Goal: Information Seeking & Learning: Learn about a topic

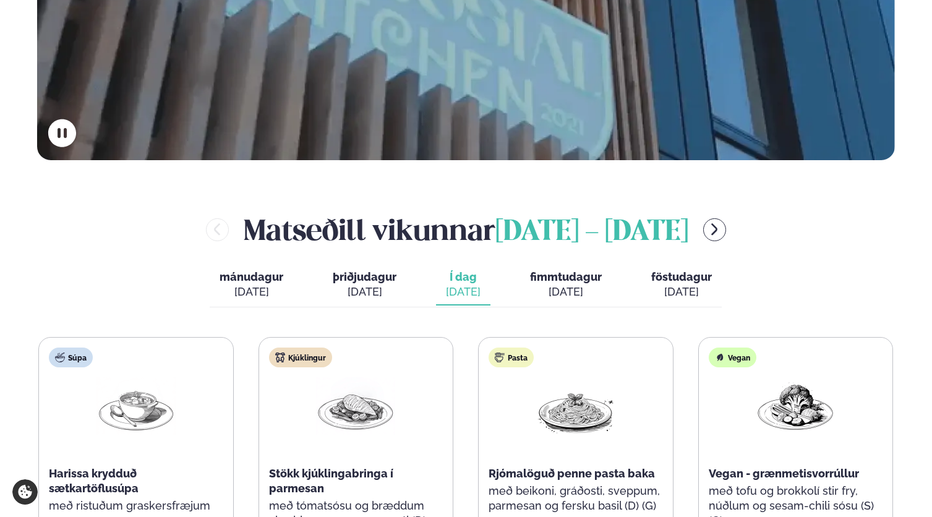
scroll to position [490, 0]
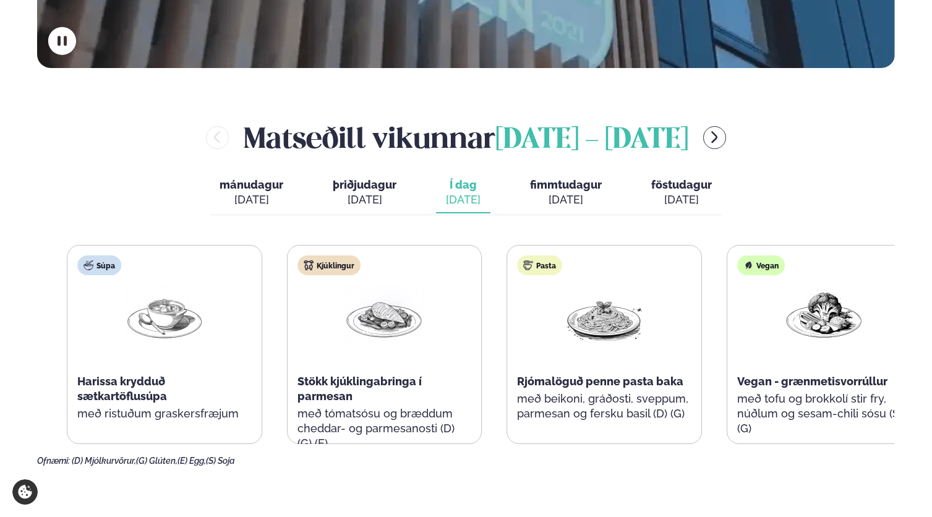
click at [120, 375] on span "Harissa krydduð sætkartöflusúpa" at bounding box center [122, 389] width 90 height 28
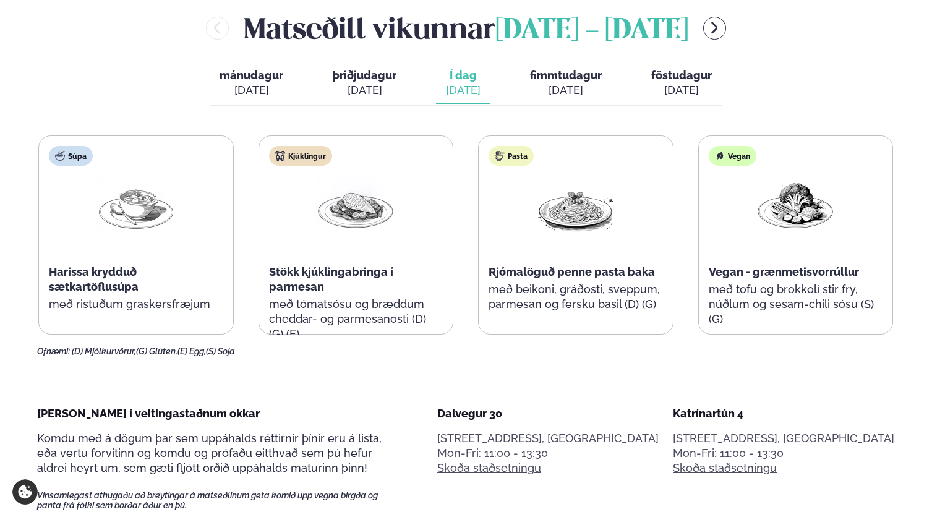
scroll to position [516, 0]
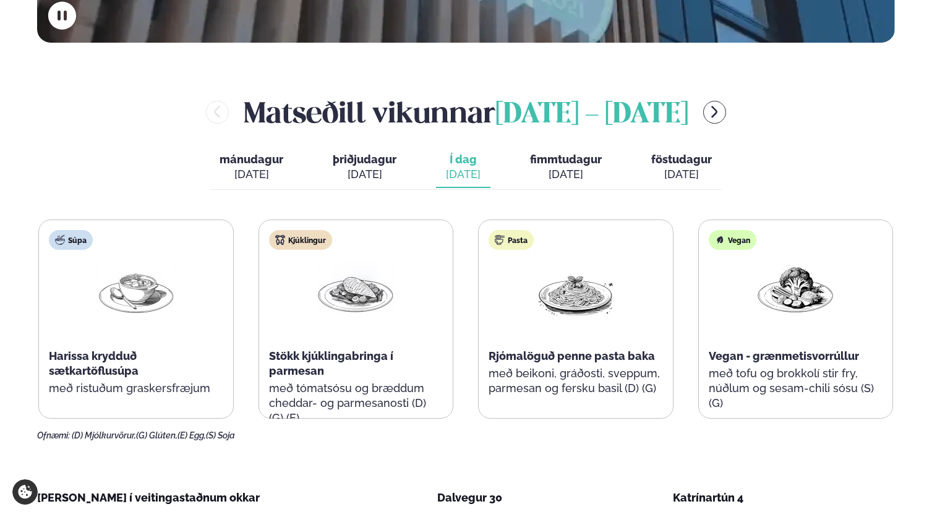
click at [555, 167] on div "[DATE]" at bounding box center [566, 174] width 72 height 15
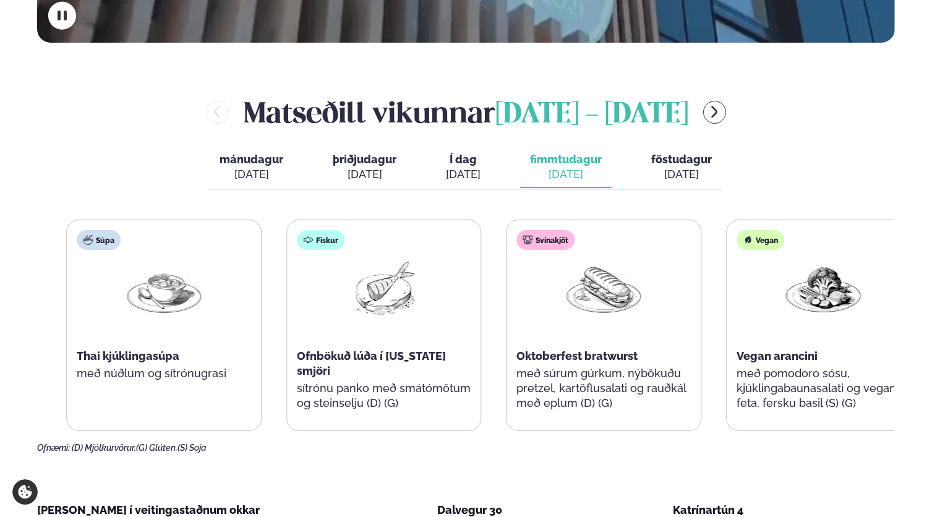
click at [553, 349] on span "Oktoberfest bratwurst" at bounding box center [576, 355] width 121 height 13
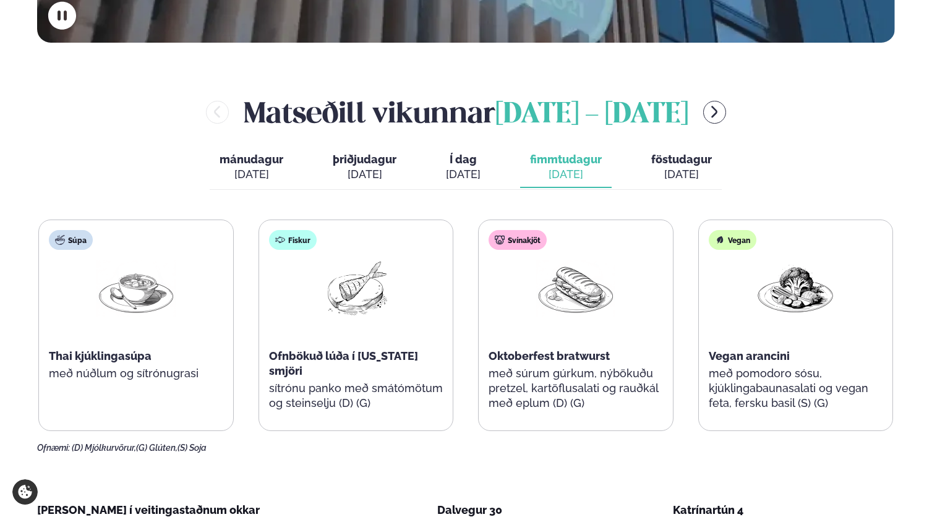
click at [748, 349] on span "Vegan arancini" at bounding box center [749, 355] width 81 height 13
click at [689, 153] on span "föstudagur" at bounding box center [681, 159] width 61 height 13
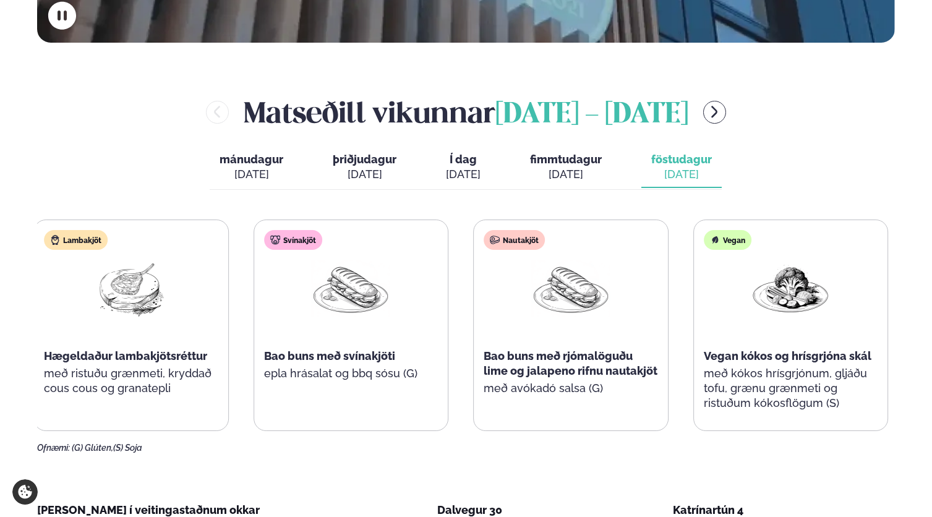
click at [799, 349] on span "Vegan kókos og hrísgrjóna skál" at bounding box center [788, 355] width 168 height 13
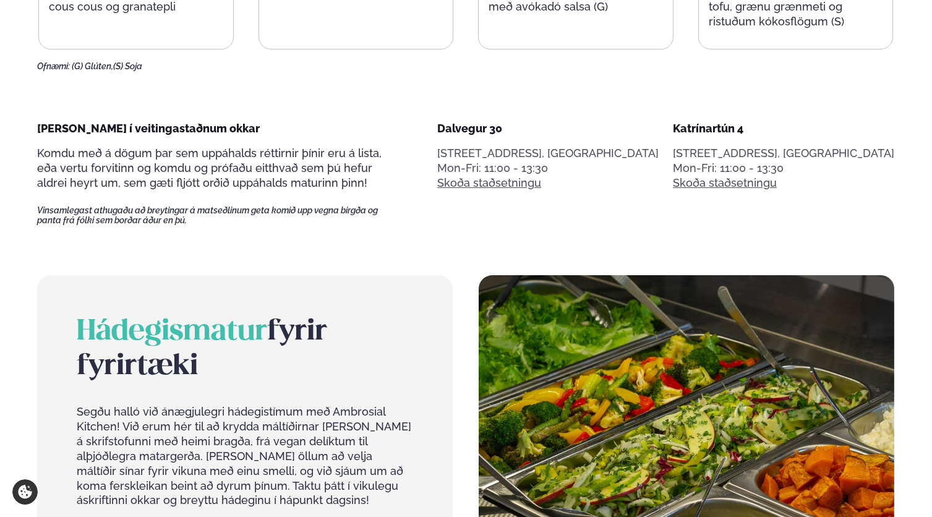
scroll to position [307, 0]
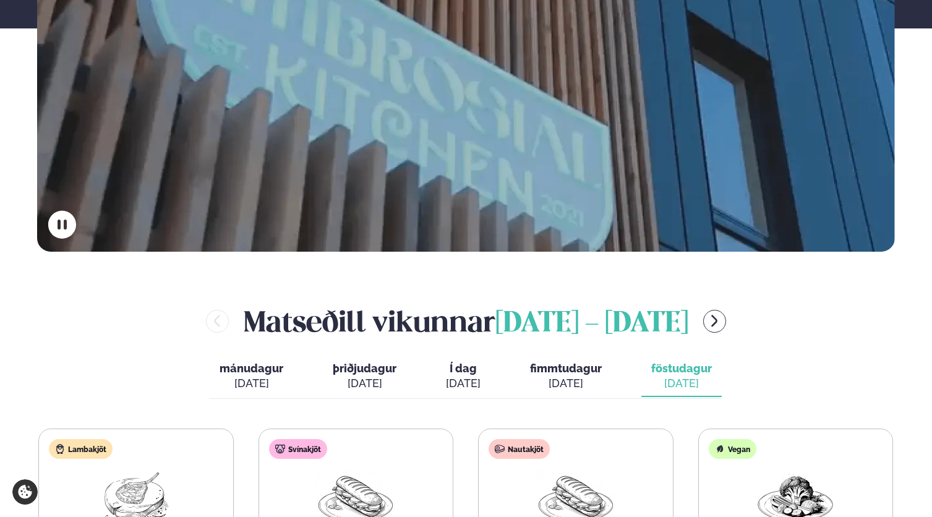
click at [474, 361] on span "Í dag" at bounding box center [463, 368] width 35 height 15
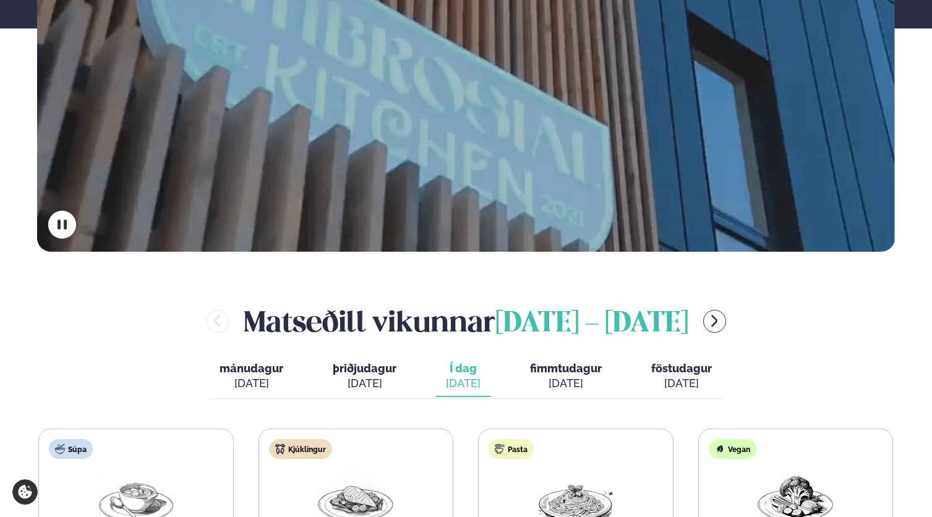
scroll to position [578, 0]
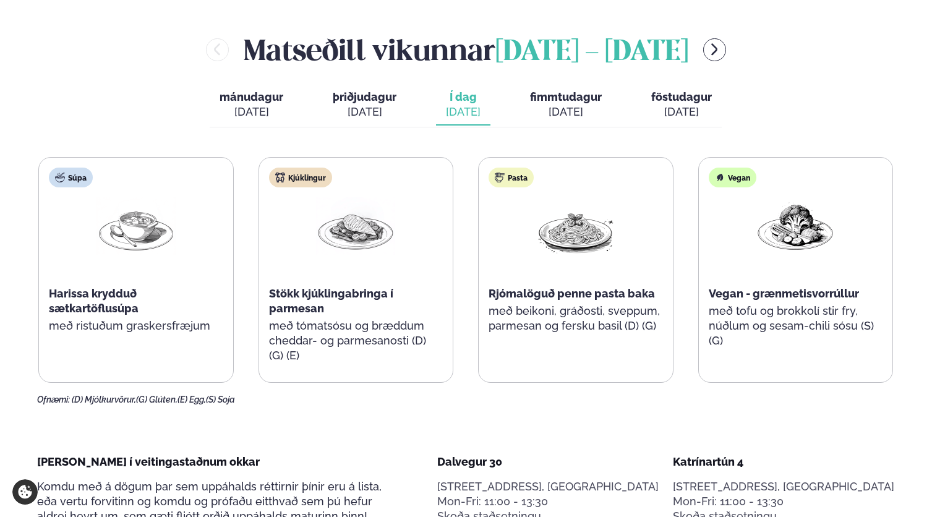
click at [320, 287] on span "Stökk kjúklingabringa í parmesan" at bounding box center [331, 301] width 124 height 28
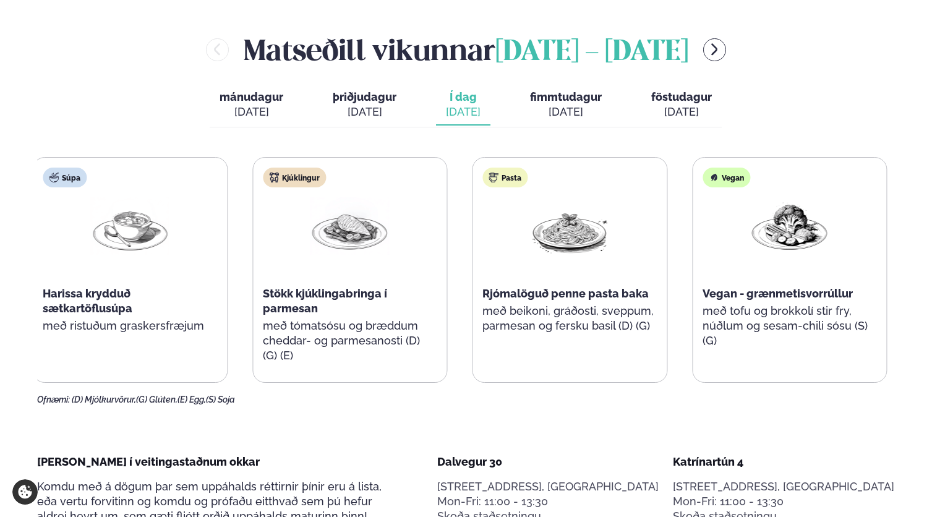
click at [278, 286] on div "Stökk kjúklingabringa í parmesan" at bounding box center [350, 301] width 174 height 30
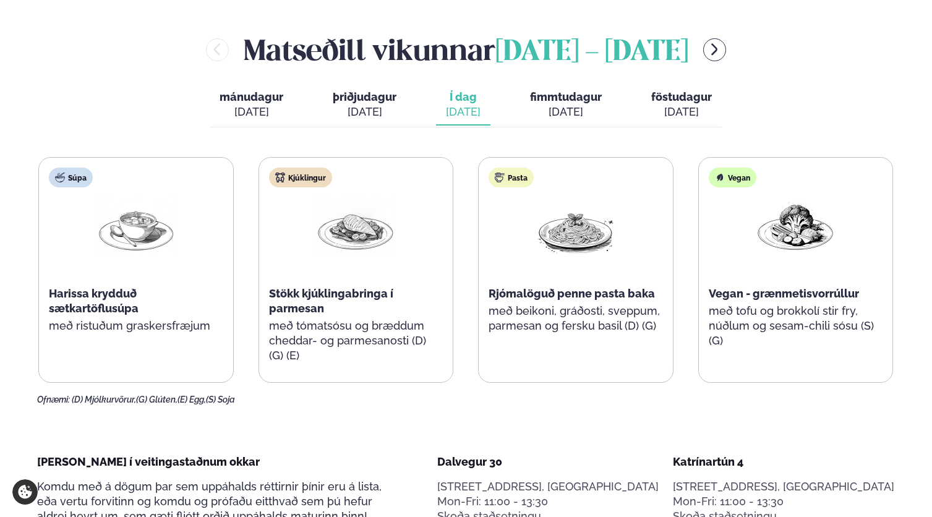
click at [291, 287] on span "Stökk kjúklingabringa í parmesan" at bounding box center [331, 301] width 124 height 28
click at [328, 287] on span "Stökk kjúklingabringa í parmesan" at bounding box center [331, 301] width 124 height 28
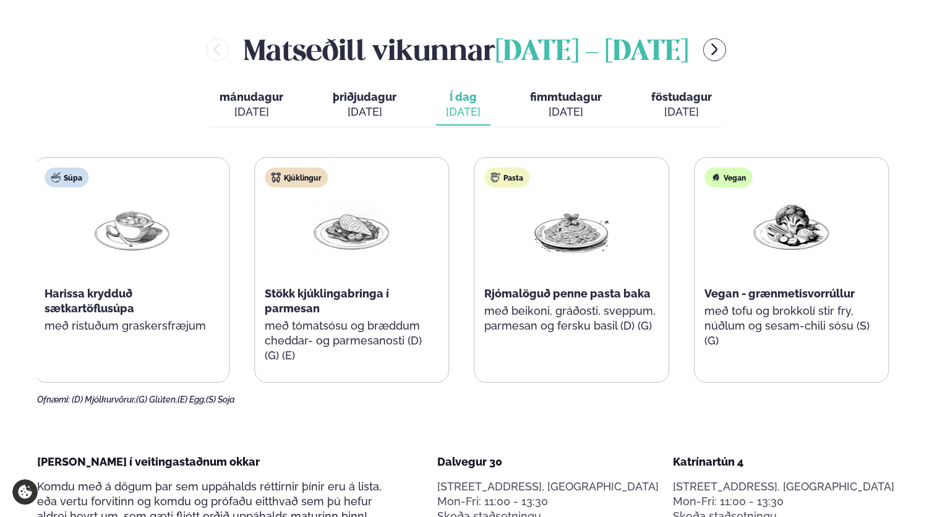
click at [550, 287] on span "Rjómalöguð penne pasta baka" at bounding box center [567, 293] width 166 height 13
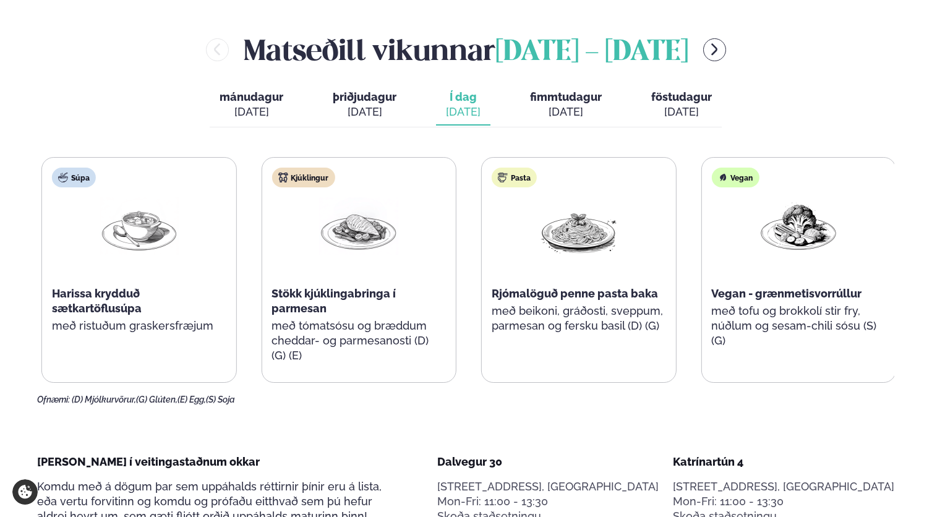
click at [573, 287] on div "Pasta Rjómalöguð penne pasta baka með beikoni, gráðosti, sveppum, parmesan og f…" at bounding box center [579, 257] width 194 height 198
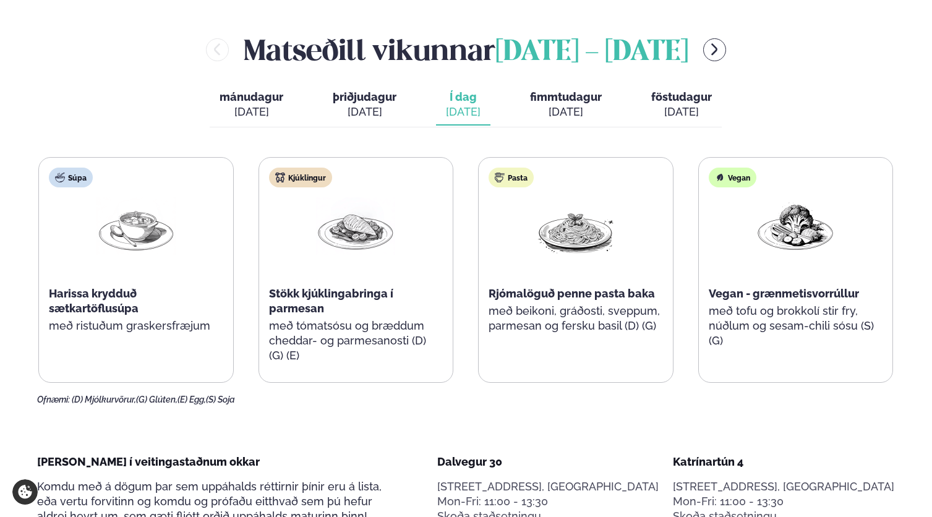
click at [746, 287] on span "Vegan - grænmetisvorrúllur" at bounding box center [784, 293] width 150 height 13
